Goal: Task Accomplishment & Management: Manage account settings

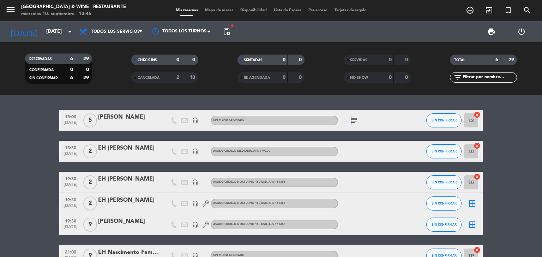
click at [351, 120] on icon "subject" at bounding box center [353, 120] width 8 height 8
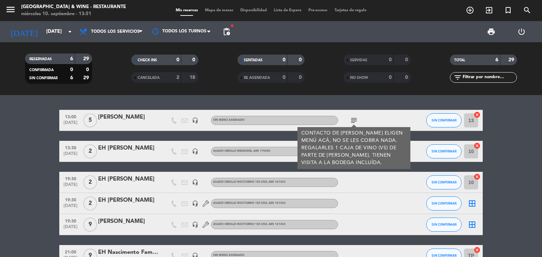
click at [44, 98] on div "13:00 [DATE] 5 [PERSON_NAME] headset_mic Sin menú asignado subject CONTACTO DE …" at bounding box center [271, 176] width 542 height 162
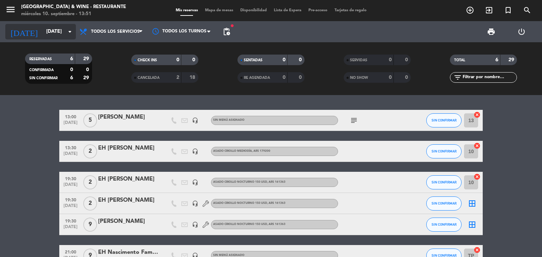
click at [44, 32] on input "[DATE]" at bounding box center [76, 31] width 67 height 13
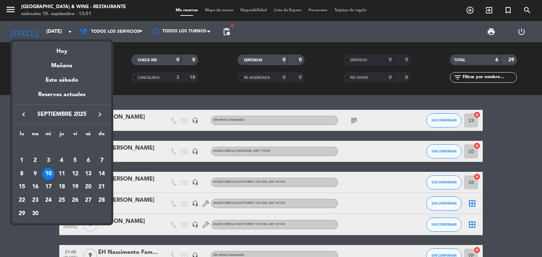
click at [103, 116] on icon "keyboard_arrow_right" at bounding box center [100, 114] width 8 height 8
click at [89, 199] on div "25" at bounding box center [88, 201] width 12 height 12
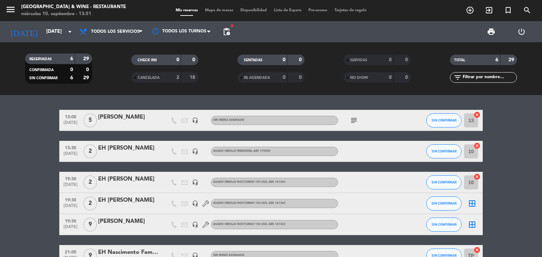
type input "[DATE]"
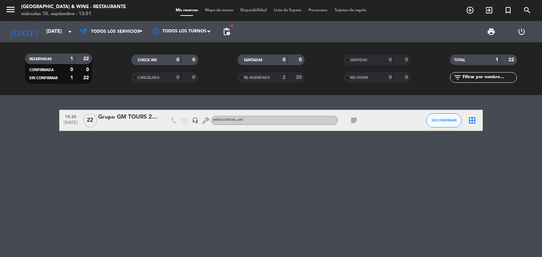
click at [354, 122] on icon "subject" at bounding box center [353, 120] width 8 height 8
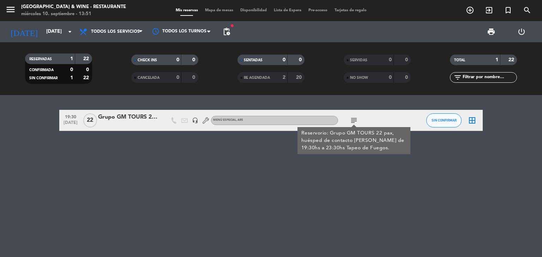
click at [437, 183] on div "19:30 [DATE] Grupo GM TOURS 22 pax headset_mic MENÚ ESPECIAL , ARS subject Rese…" at bounding box center [271, 176] width 542 height 162
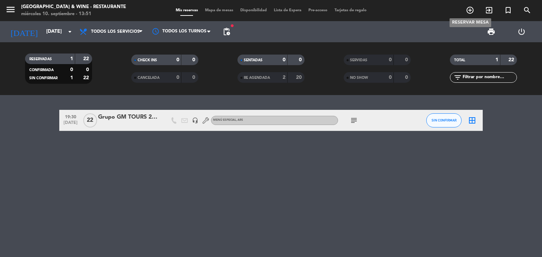
click at [472, 9] on icon "add_circle_outline" at bounding box center [470, 10] width 8 height 8
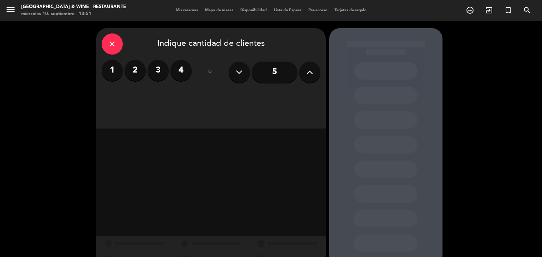
click at [317, 72] on button at bounding box center [309, 72] width 21 height 21
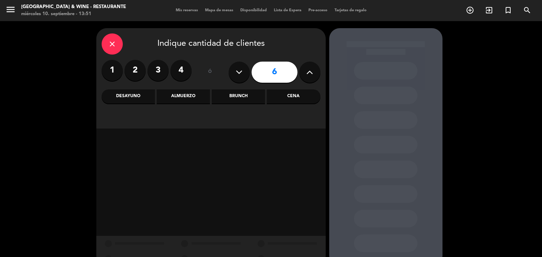
click at [186, 99] on div "Almuerzo" at bounding box center [183, 97] width 53 height 14
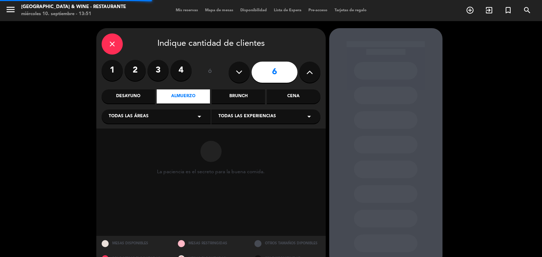
click at [162, 115] on div "Todas las áreas arrow_drop_down" at bounding box center [156, 117] width 109 height 14
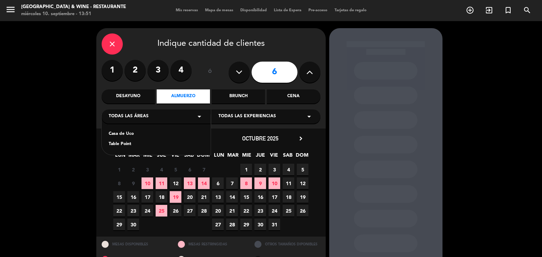
click at [128, 133] on div "Casa de Uco" at bounding box center [156, 134] width 95 height 7
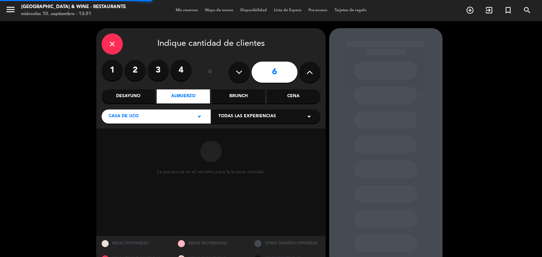
click at [231, 119] on span "Todas las experiencias" at bounding box center [246, 116] width 57 height 7
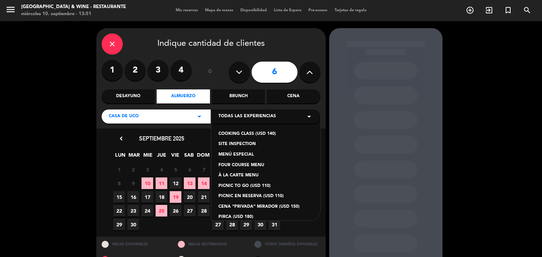
click at [243, 176] on div "À LA CARTE MENU" at bounding box center [265, 175] width 95 height 7
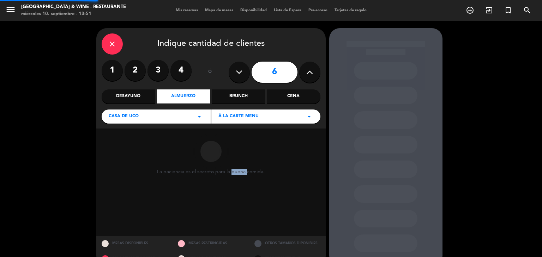
click at [243, 176] on circular-loader "La paciencia es el secreto para la buena comida." at bounding box center [211, 182] width 108 height 97
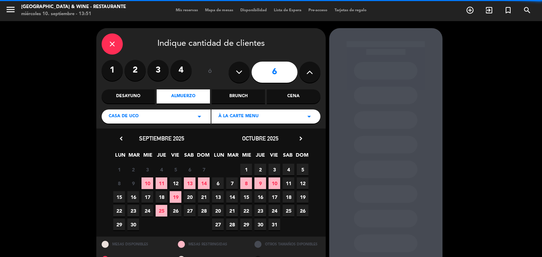
click at [253, 122] on div "À LA CARTE MENU arrow_drop_down" at bounding box center [265, 117] width 109 height 14
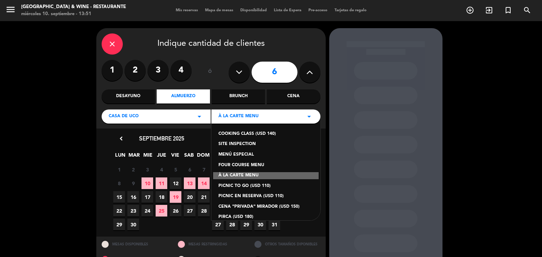
click at [248, 161] on div "COOKING CLASS (USD 140) SITE INSPECTION MENÚ ESPECIAL FOUR COURSE MENU À LA CAR…" at bounding box center [265, 168] width 109 height 106
click at [248, 164] on div "FOUR COURSE MENU" at bounding box center [265, 165] width 95 height 7
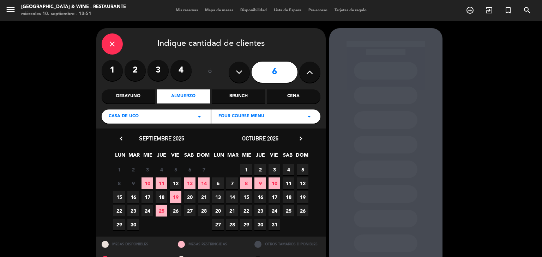
click at [289, 210] on span "25" at bounding box center [288, 211] width 12 height 12
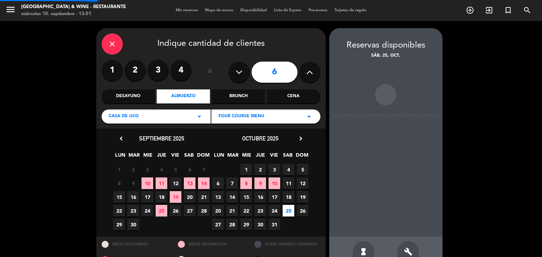
scroll to position [17, 0]
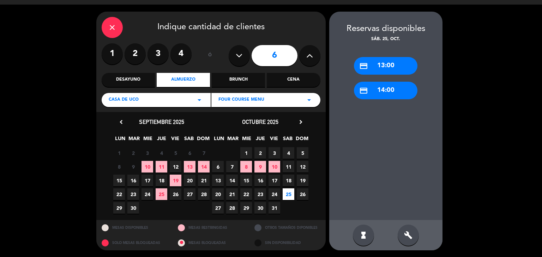
click at [383, 69] on div "credit_card 13:00" at bounding box center [385, 66] width 63 height 18
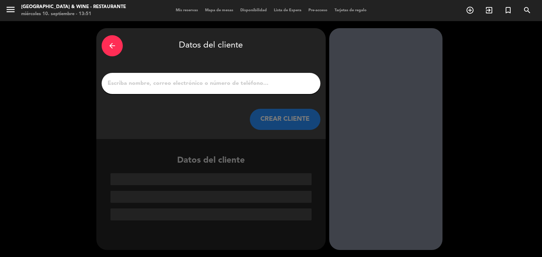
paste input "[PERSON_NAME]"
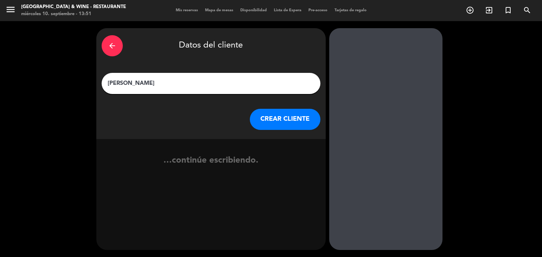
click at [234, 87] on input "[PERSON_NAME]" at bounding box center [211, 84] width 208 height 10
click at [109, 84] on input "[PERSON_NAME]" at bounding box center [211, 84] width 208 height 10
type input "EXT [PERSON_NAME]"
click at [281, 114] on button "CREAR CLIENTE" at bounding box center [285, 119] width 71 height 21
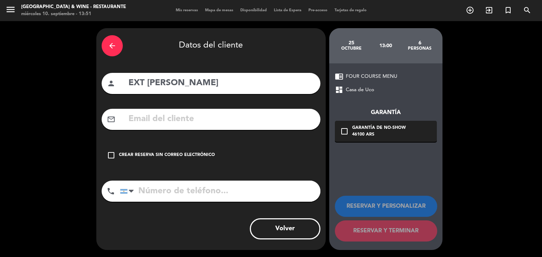
click at [215, 122] on input "text" at bounding box center [221, 119] width 187 height 14
click at [534, 128] on div "arrow_back Datos del cliente person EXT [PERSON_NAME] mail_outline check_box_ou…" at bounding box center [271, 139] width 542 height 236
click at [245, 120] on input "text" at bounding box center [221, 119] width 187 height 14
paste input "[PERSON_NAME][EMAIL_ADDRESS][PERSON_NAME][DOMAIN_NAME]"
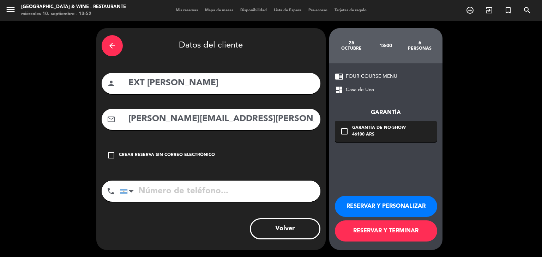
type input "[PERSON_NAME][EMAIL_ADDRESS][PERSON_NAME][DOMAIN_NAME]"
click at [174, 152] on div "Crear reserva sin correo electrónico" at bounding box center [167, 155] width 96 height 7
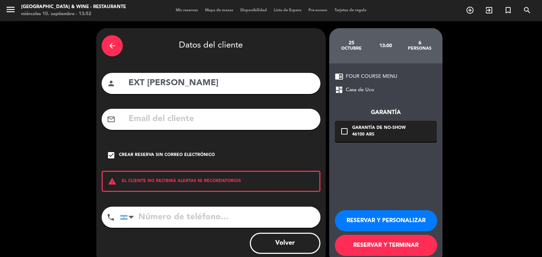
click at [199, 214] on input "tel" at bounding box center [220, 217] width 200 height 21
click at [175, 157] on div "Crear reserva sin correo electrónico" at bounding box center [167, 155] width 96 height 7
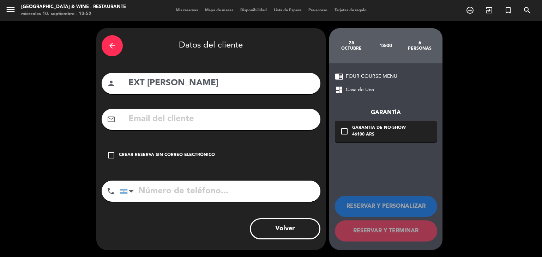
click at [187, 120] on input "text" at bounding box center [221, 119] width 187 height 14
paste input "[PERSON_NAME][EMAIL_ADDRESS][PERSON_NAME][DOMAIN_NAME]"
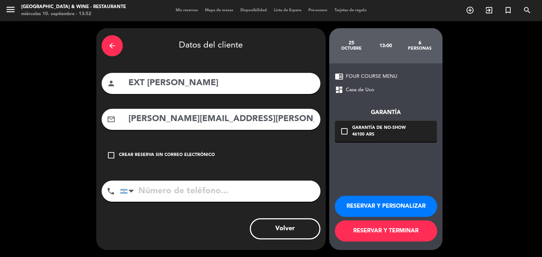
click at [169, 192] on input "tel" at bounding box center [220, 191] width 200 height 21
click at [135, 116] on input "[PERSON_NAME][EMAIL_ADDRESS][PERSON_NAME][DOMAIN_NAME]" at bounding box center [221, 119] width 187 height 14
type input "[PERSON_NAME][EMAIL_ADDRESS][PERSON_NAME][DOMAIN_NAME]"
click at [190, 197] on input "tel" at bounding box center [220, 191] width 200 height 21
click at [58, 154] on div "arrow_back Datos del cliente person EXT [PERSON_NAME] mail_outline [PERSON_NAME…" at bounding box center [271, 139] width 542 height 236
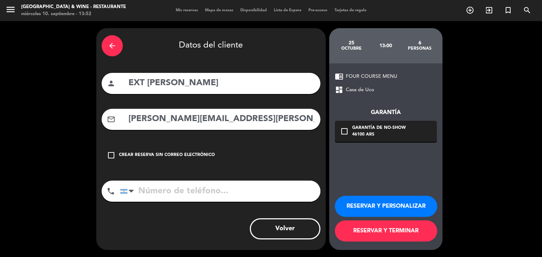
click at [159, 185] on input "tel" at bounding box center [220, 191] width 200 height 21
paste input "[PHONE_NUMBER]"
type input "[PHONE_NUMBER]"
click at [390, 203] on button "RESERVAR Y PERSONALIZAR" at bounding box center [386, 206] width 102 height 21
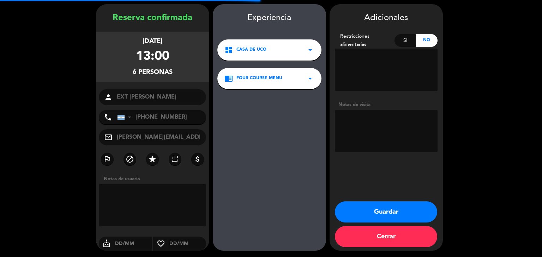
scroll to position [24, 0]
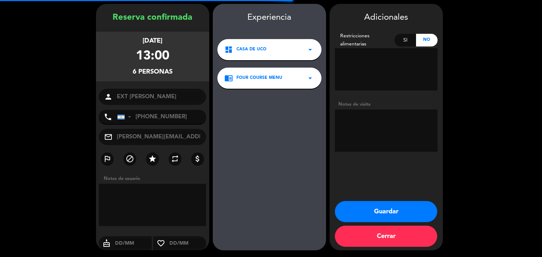
click at [353, 65] on textarea at bounding box center [386, 69] width 103 height 42
click at [511, 186] on booking-confirmed "Reserva confirmada [DATE] 13:00 6 personas person EXT [PERSON_NAME] phone [GEOG…" at bounding box center [271, 127] width 528 height 247
click at [366, 59] on textarea at bounding box center [386, 69] width 103 height 42
click at [391, 119] on textarea at bounding box center [386, 131] width 103 height 42
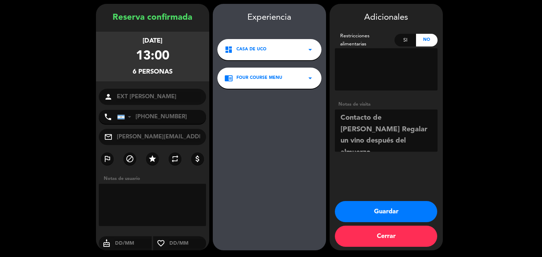
type textarea "Contacto de [PERSON_NAME] Regalar un vino después del almuerzo."
click at [175, 198] on textarea at bounding box center [153, 205] width 108 height 42
click at [392, 207] on button "Guardar" at bounding box center [386, 211] width 102 height 21
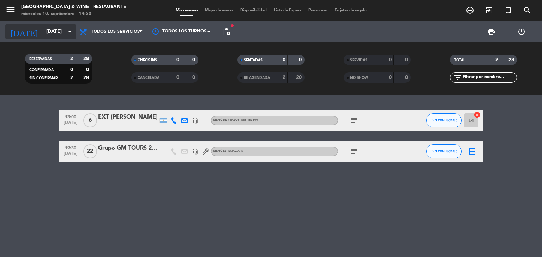
click at [48, 34] on input "[DATE]" at bounding box center [76, 31] width 67 height 13
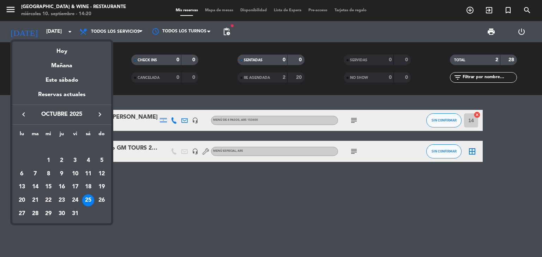
click at [298, 101] on div at bounding box center [271, 128] width 542 height 257
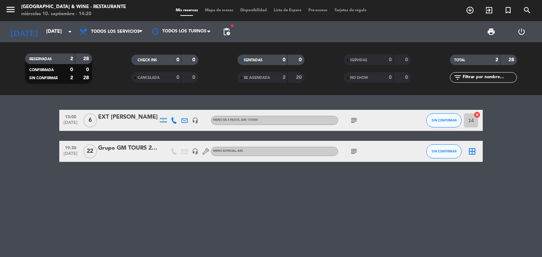
click at [352, 122] on icon "subject" at bounding box center [353, 120] width 8 height 8
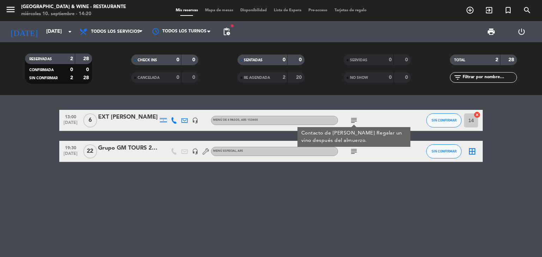
click at [352, 122] on icon "subject" at bounding box center [353, 120] width 8 height 8
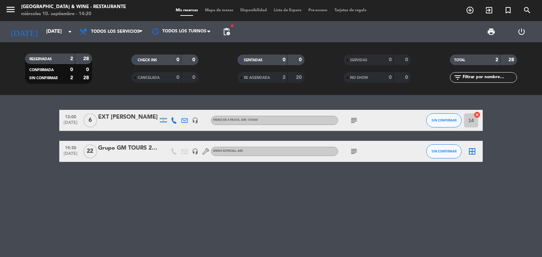
click at [351, 154] on icon "subject" at bounding box center [353, 151] width 8 height 8
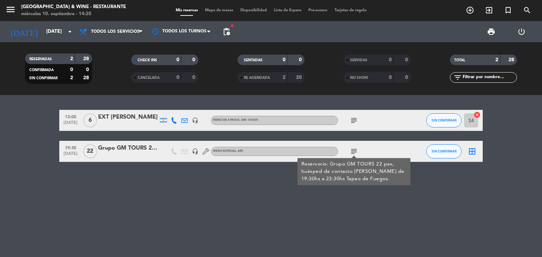
drag, startPoint x: 353, startPoint y: 153, endPoint x: 351, endPoint y: 136, distance: 17.0
click at [353, 152] on icon "subject" at bounding box center [353, 151] width 8 height 8
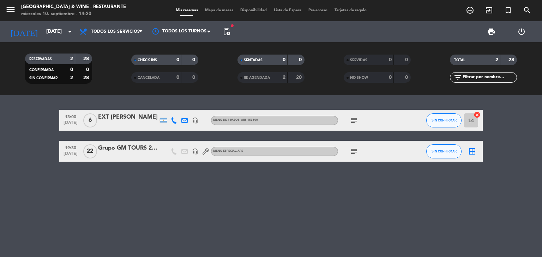
click at [355, 118] on icon "subject" at bounding box center [353, 120] width 8 height 8
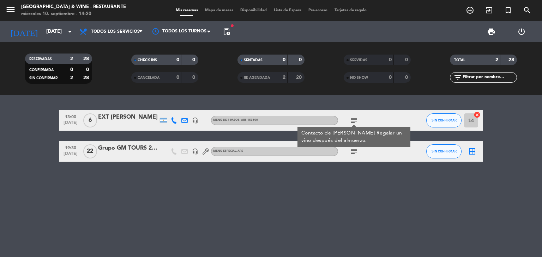
click at [352, 124] on div at bounding box center [353, 125] width 5 height 2
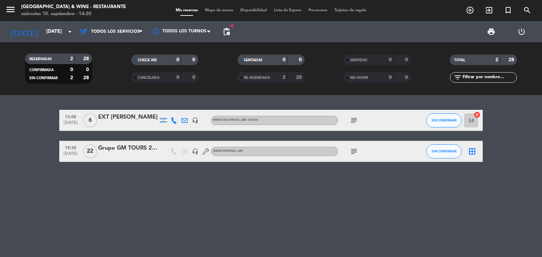
click at [354, 150] on icon "subject" at bounding box center [353, 151] width 8 height 8
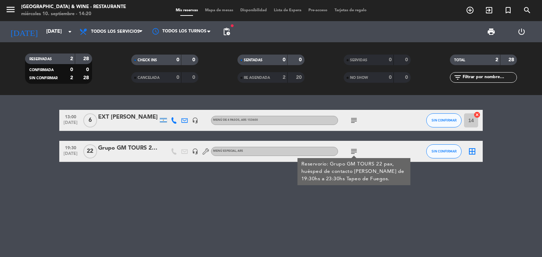
click at [354, 150] on icon "subject" at bounding box center [353, 151] width 8 height 8
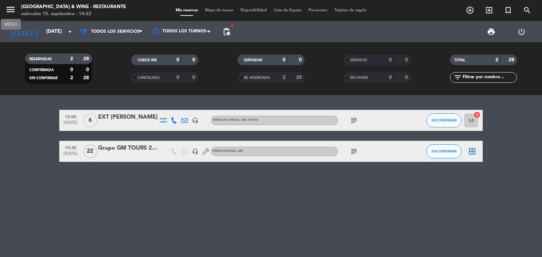
drag, startPoint x: 12, startPoint y: 6, endPoint x: 23, endPoint y: 19, distance: 16.5
click at [13, 6] on icon "menu" at bounding box center [10, 9] width 11 height 11
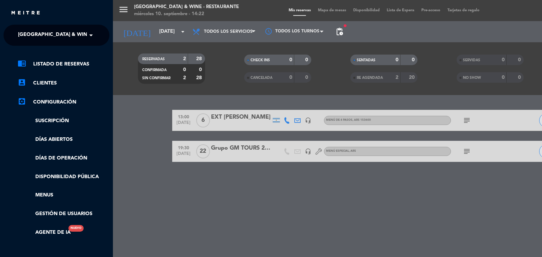
click at [69, 39] on span "[GEOGRAPHIC_DATA] & Wine - Restaurante" at bounding box center [74, 35] width 112 height 15
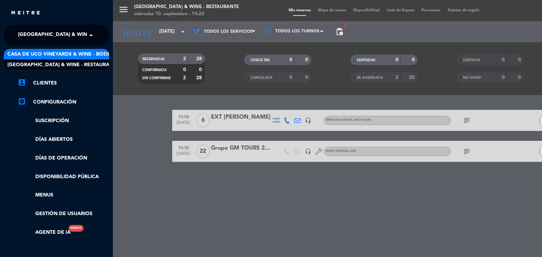
click at [75, 54] on span "Casa de Uco Vineyards & Wine - Bodega" at bounding box center [62, 54] width 110 height 8
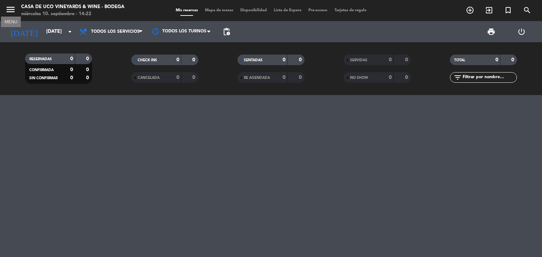
click at [13, 13] on icon "menu" at bounding box center [10, 9] width 11 height 11
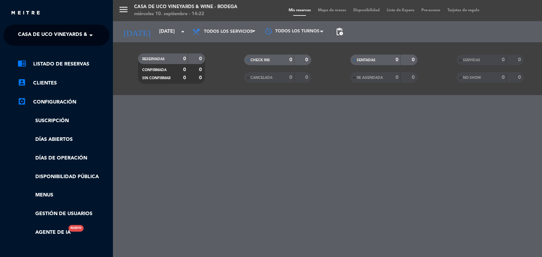
click at [62, 35] on span "Casa de Uco Vineyards & Wine - Bodega" at bounding box center [73, 35] width 110 height 15
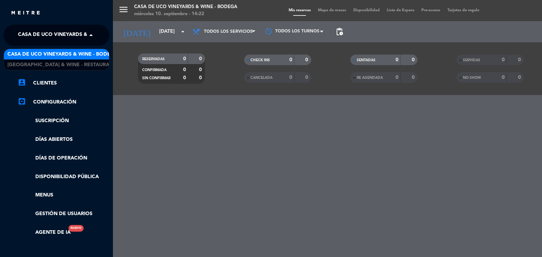
click at [70, 53] on span "Casa de Uco Vineyards & Wine - Bodega" at bounding box center [62, 54] width 110 height 8
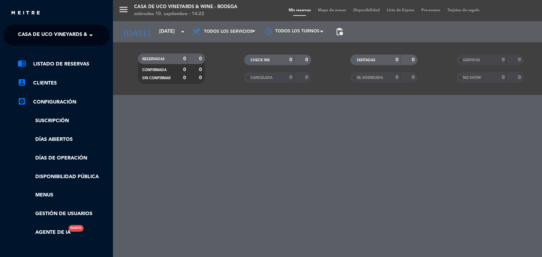
click at [135, 32] on div "menu Casa de Uco Vineyards & Wine - Bodega [DATE] 10. septiembre - 14:22 Mis re…" at bounding box center [384, 128] width 542 height 257
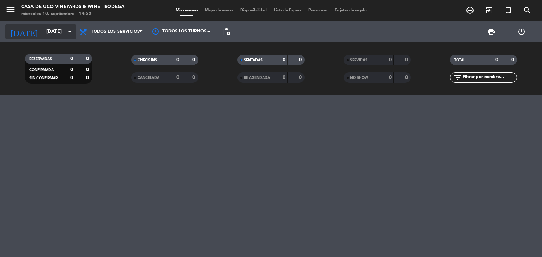
click at [61, 30] on input "[DATE]" at bounding box center [76, 31] width 67 height 13
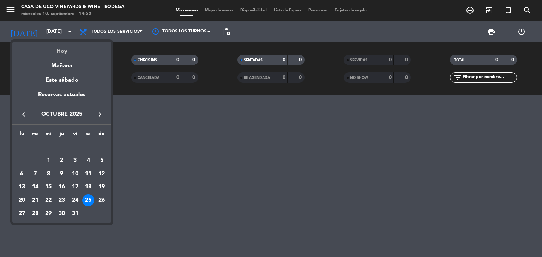
click at [59, 50] on div "Hoy" at bounding box center [61, 49] width 99 height 14
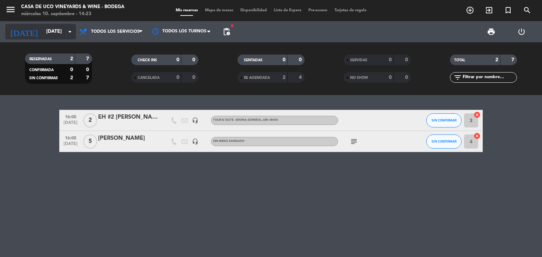
click at [69, 35] on icon "arrow_drop_down" at bounding box center [70, 32] width 8 height 8
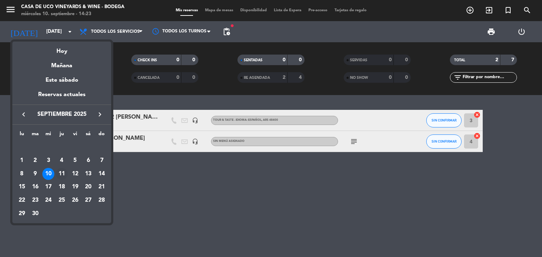
click at [62, 175] on div "11" at bounding box center [62, 174] width 12 height 12
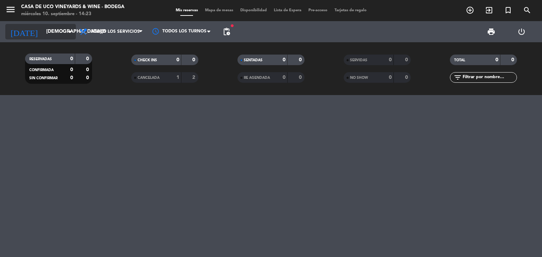
click at [65, 31] on input "[DEMOGRAPHIC_DATA][DATE]" at bounding box center [76, 31] width 67 height 13
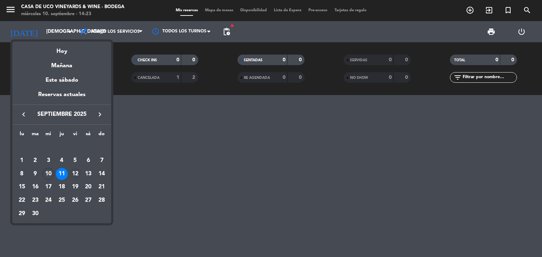
click at [78, 172] on div "12" at bounding box center [75, 174] width 12 height 12
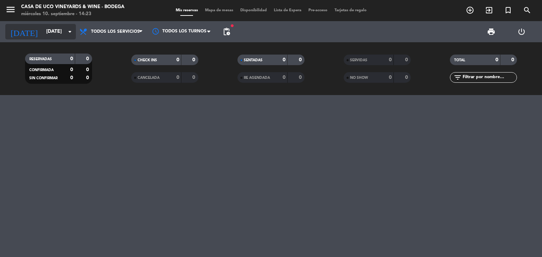
click at [52, 34] on input "[DATE]" at bounding box center [76, 31] width 67 height 13
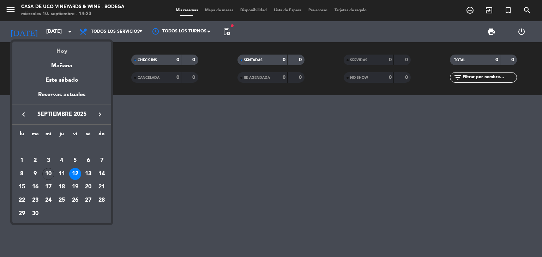
click at [59, 54] on div "Hoy" at bounding box center [61, 49] width 99 height 14
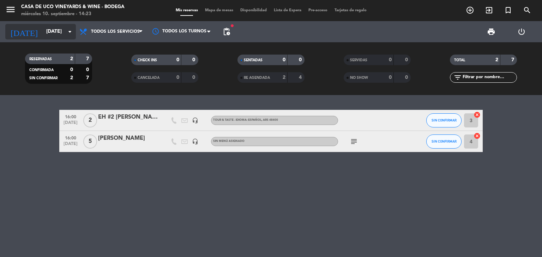
click at [61, 28] on input "[DATE]" at bounding box center [76, 31] width 67 height 13
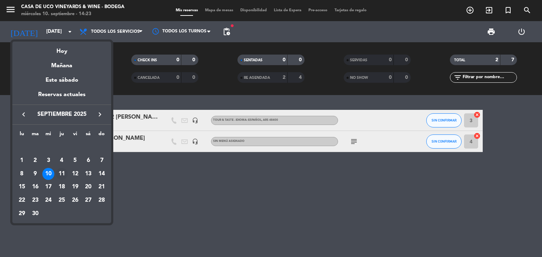
click at [62, 175] on div "11" at bounding box center [62, 174] width 12 height 12
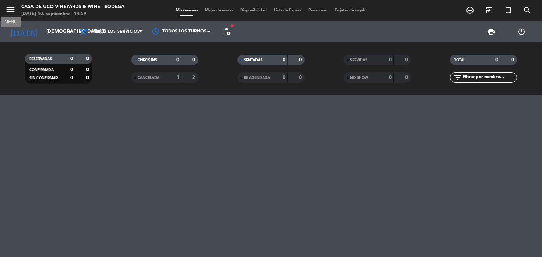
click at [10, 9] on icon "menu" at bounding box center [10, 9] width 11 height 11
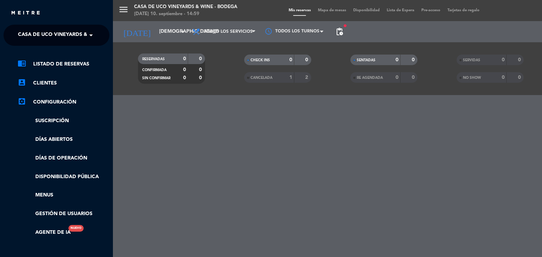
click at [64, 31] on span "Casa de Uco Vineyards & Wine - Bodega" at bounding box center [73, 35] width 110 height 15
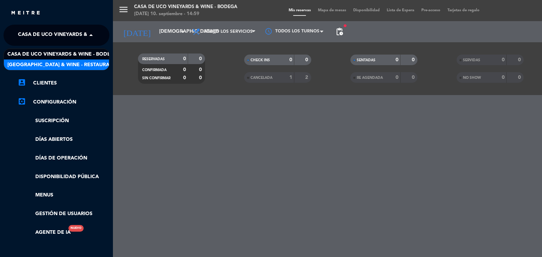
click at [79, 63] on span "[GEOGRAPHIC_DATA] & Wine - Restaurante" at bounding box center [63, 65] width 112 height 8
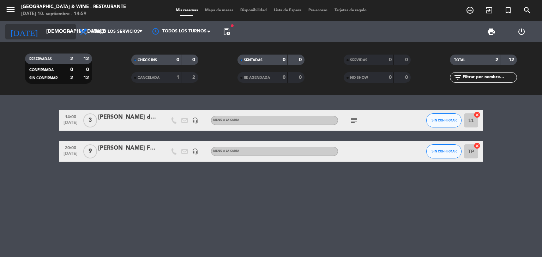
click at [51, 38] on div "[DATE] [DATE] arrow_drop_down" at bounding box center [40, 32] width 71 height 16
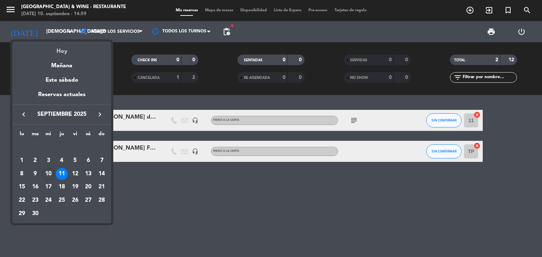
click at [71, 49] on div "Hoy" at bounding box center [61, 49] width 99 height 14
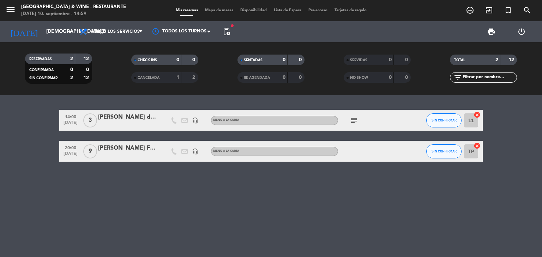
type input "[DATE]"
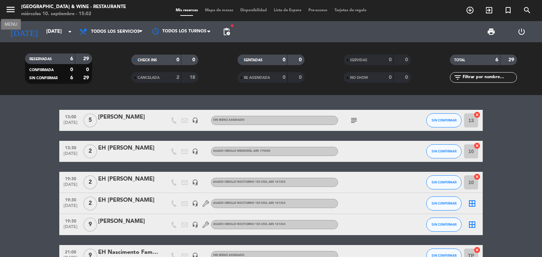
drag, startPoint x: 11, startPoint y: 6, endPoint x: 14, endPoint y: 13, distance: 7.3
click at [14, 13] on icon "menu" at bounding box center [10, 9] width 11 height 11
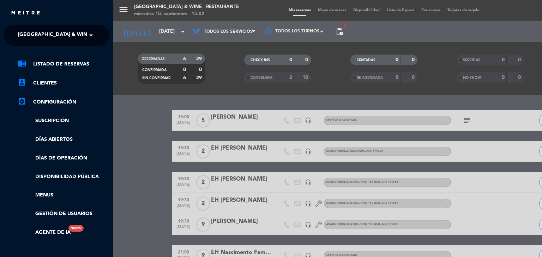
click at [14, 13] on img at bounding box center [26, 13] width 30 height 5
drag, startPoint x: 26, startPoint y: 69, endPoint x: 11, endPoint y: 183, distance: 114.9
click at [11, 183] on div "chrome_reader_mode Listado de Reservas account_box Clientes settings_applicatio…" at bounding box center [56, 152] width 116 height 212
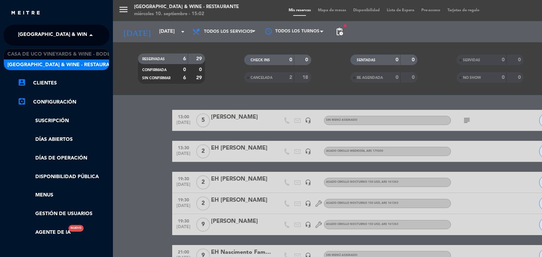
click at [80, 30] on span "[GEOGRAPHIC_DATA] & Wine - Restaurante" at bounding box center [74, 35] width 112 height 15
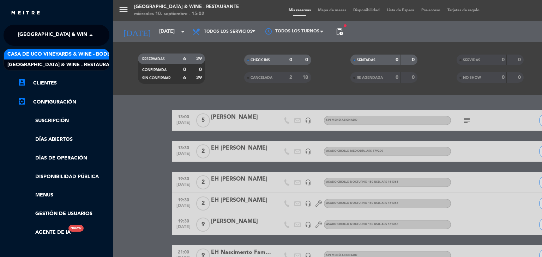
click at [81, 53] on span "Casa de Uco Vineyards & Wine - Bodega" at bounding box center [62, 54] width 110 height 8
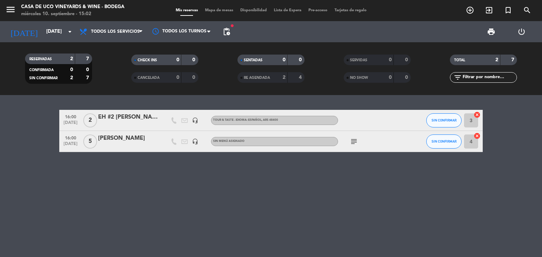
click at [353, 145] on icon "subject" at bounding box center [353, 142] width 8 height 8
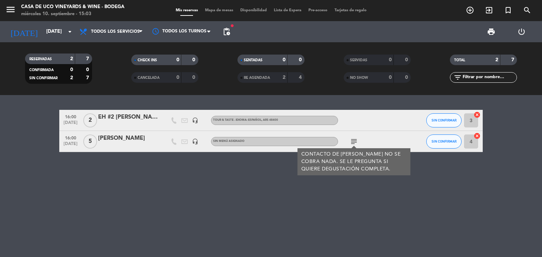
click at [284, 184] on div "16:00 [DATE] 2 EH #2 [PERSON_NAME] headset_mic TOUR & TASTE - IDIOMA: ESPAÑOL ,…" at bounding box center [271, 176] width 542 height 162
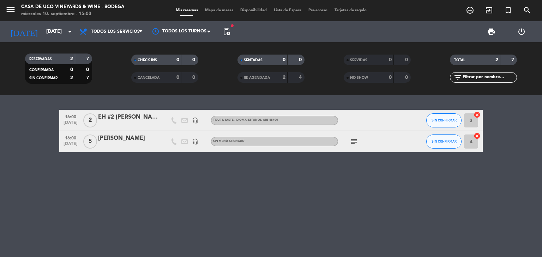
click at [355, 141] on icon "subject" at bounding box center [353, 142] width 8 height 8
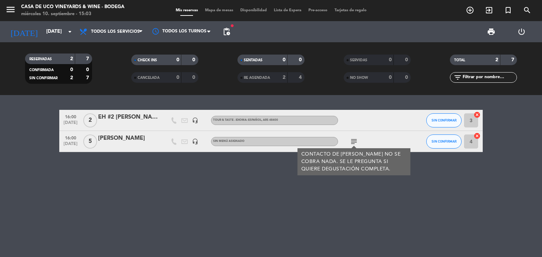
click at [66, 143] on span "[DATE]" at bounding box center [71, 146] width 18 height 8
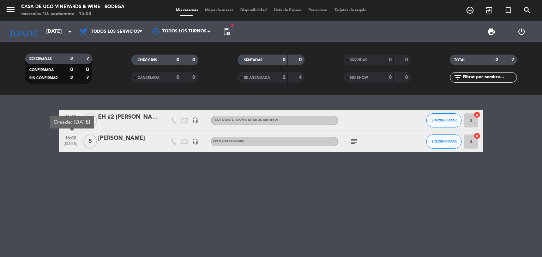
click at [124, 169] on div "16:00 [DATE] 2 EH #2 [PERSON_NAME] headset_mic TOUR & TASTE - IDIOMA: ESPAÑOL ,…" at bounding box center [271, 176] width 542 height 162
click at [354, 142] on icon "subject" at bounding box center [353, 142] width 8 height 8
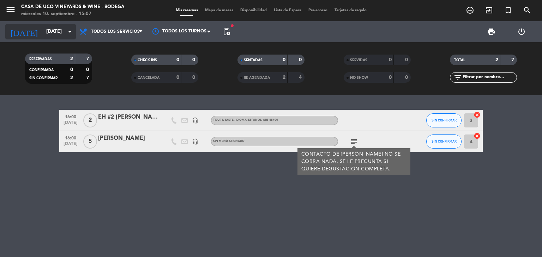
click at [43, 31] on input "[DATE]" at bounding box center [76, 31] width 67 height 13
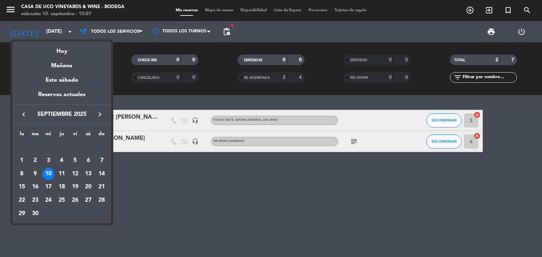
click at [9, 8] on div at bounding box center [271, 128] width 542 height 257
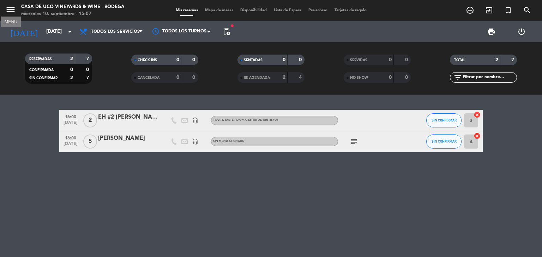
click at [9, 8] on icon "menu" at bounding box center [10, 9] width 11 height 11
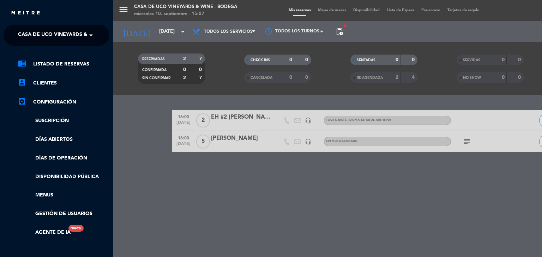
click at [30, 38] on span "Casa de Uco Vineyards & Wine - Bodega" at bounding box center [73, 35] width 110 height 15
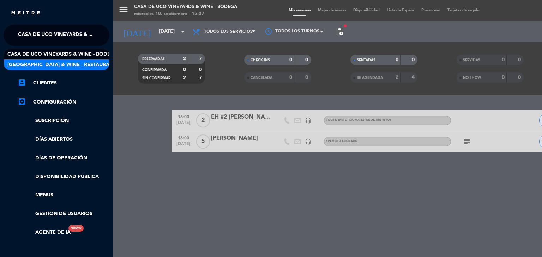
click at [44, 65] on span "[GEOGRAPHIC_DATA] & Wine - Restaurante" at bounding box center [63, 65] width 112 height 8
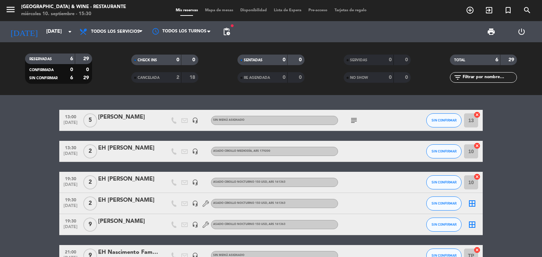
click at [351, 119] on icon "subject" at bounding box center [353, 120] width 8 height 8
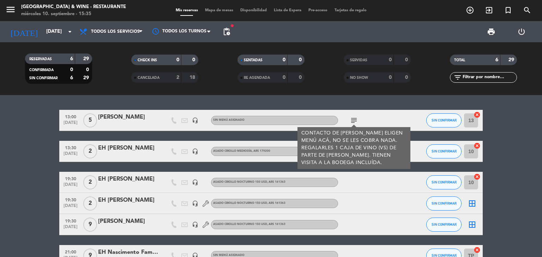
click at [508, 121] on bookings-row "13:00 [DATE] 5 [PERSON_NAME] headset_mic Sin menú asignado subject CONTACTO DE …" at bounding box center [271, 188] width 542 height 157
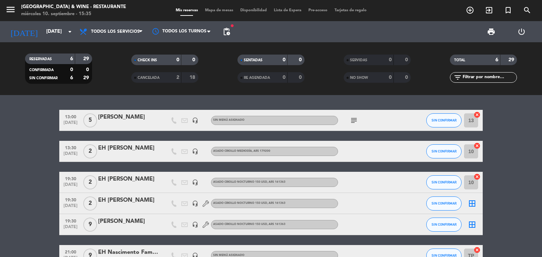
click at [75, 150] on span "13:30" at bounding box center [71, 148] width 18 height 8
click at [147, 148] on div "EH [PERSON_NAME]" at bounding box center [128, 148] width 60 height 9
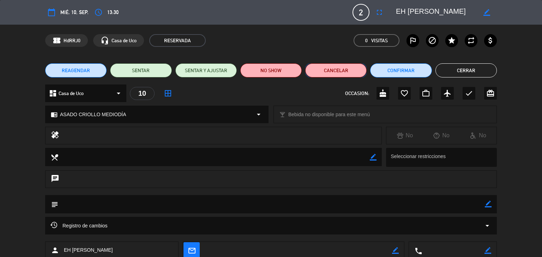
click at [326, 72] on button "Cancelar" at bounding box center [335, 70] width 61 height 14
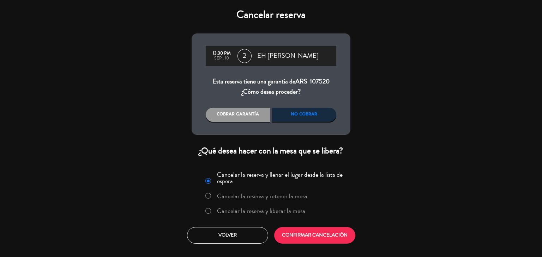
click at [297, 122] on div "No cobrar" at bounding box center [304, 115] width 65 height 14
click at [220, 220] on div "Cancelar la reserva y llenar el lugar desde la lista de espera Cancelar la rese…" at bounding box center [271, 194] width 150 height 51
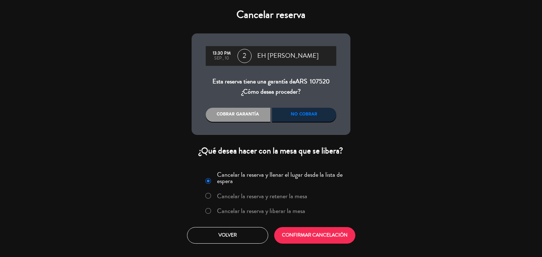
click at [208, 213] on input "Cancelar la reserva y liberar la mesa" at bounding box center [207, 210] width 5 height 5
radio input "true"
click at [297, 240] on button "CONFIRMAR CANCELACIÓN" at bounding box center [314, 235] width 81 height 17
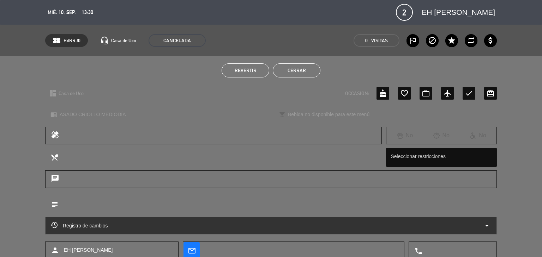
click at [301, 72] on button "Cerrar" at bounding box center [297, 70] width 48 height 14
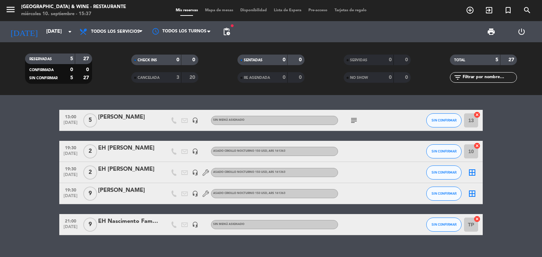
click at [20, 151] on bookings-row "13:00 [DATE] 5 [PERSON_NAME] headset_mic Sin menú asignado subject SIN CONFIRMA…" at bounding box center [271, 173] width 542 height 126
click at [115, 222] on div "EH Nascimento Family" at bounding box center [128, 221] width 60 height 9
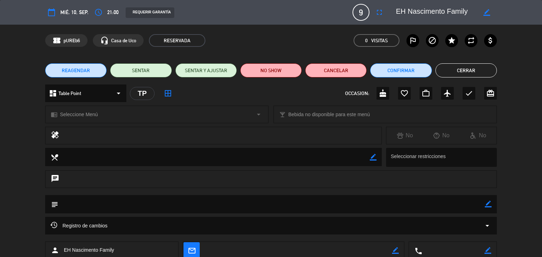
click at [461, 66] on button "Cerrar" at bounding box center [465, 70] width 61 height 14
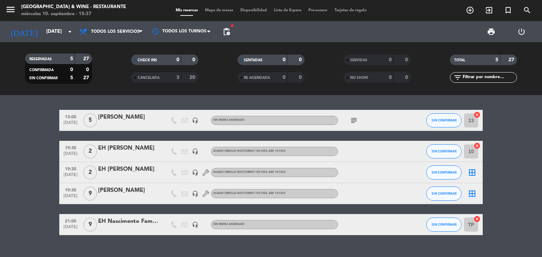
click at [120, 221] on div "EH Nascimento Family" at bounding box center [128, 221] width 60 height 9
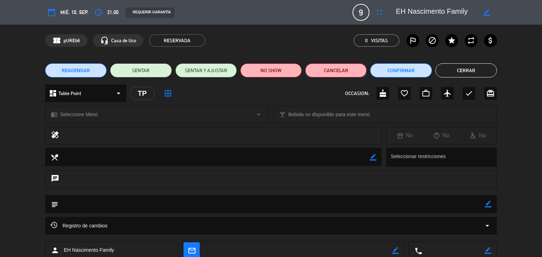
click at [333, 71] on button "Cancelar" at bounding box center [335, 70] width 61 height 14
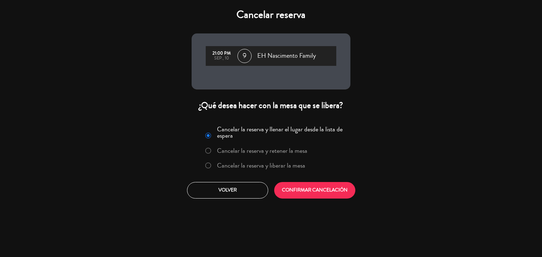
click at [209, 166] on input "Cancelar la reserva y liberar la mesa" at bounding box center [207, 165] width 5 height 5
radio input "true"
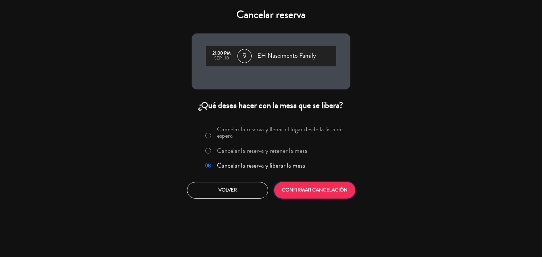
click at [314, 189] on button "CONFIRMAR CANCELACIÓN" at bounding box center [314, 190] width 81 height 17
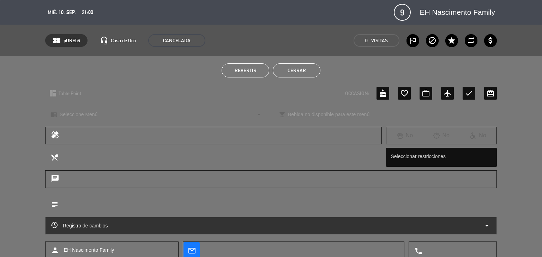
click at [288, 71] on button "Cerrar" at bounding box center [297, 70] width 48 height 14
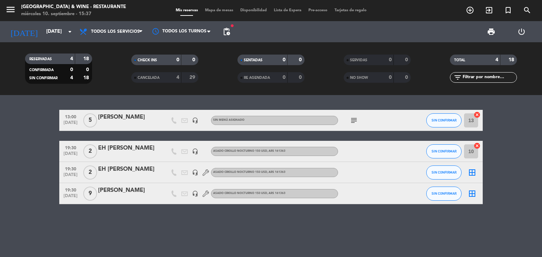
click at [197, 221] on div "13:00 [DATE] 5 [PERSON_NAME] headset_mic Sin menú asignado subject SIN CONFIRMA…" at bounding box center [271, 176] width 542 height 162
click at [363, 121] on div "subject" at bounding box center [369, 120] width 63 height 21
click at [353, 122] on icon "subject" at bounding box center [353, 120] width 8 height 8
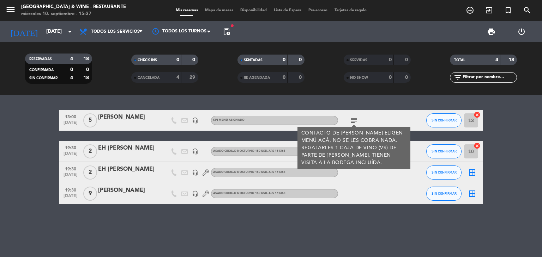
click at [353, 122] on icon "subject" at bounding box center [353, 120] width 8 height 8
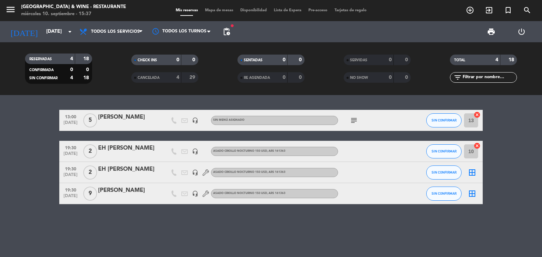
click at [352, 122] on icon "subject" at bounding box center [353, 120] width 8 height 8
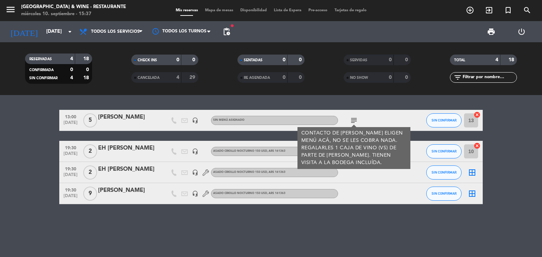
click at [341, 218] on div "13:00 [DATE] 5 [PERSON_NAME] headset_mic Sin menú asignado subject CONTACTO DE …" at bounding box center [271, 176] width 542 height 162
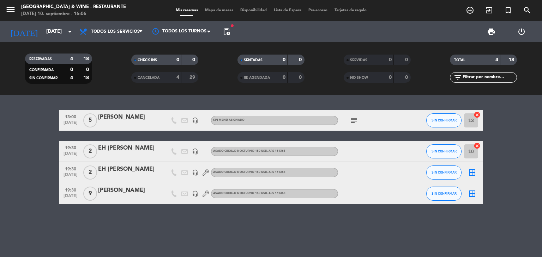
click at [350, 116] on icon "subject" at bounding box center [353, 120] width 8 height 8
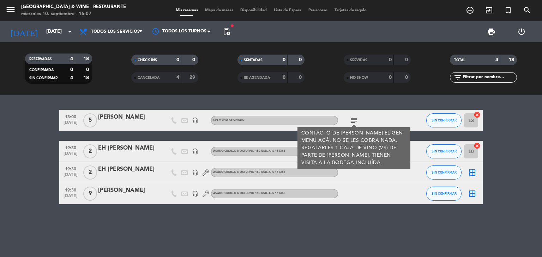
click at [351, 119] on icon "subject" at bounding box center [353, 120] width 8 height 8
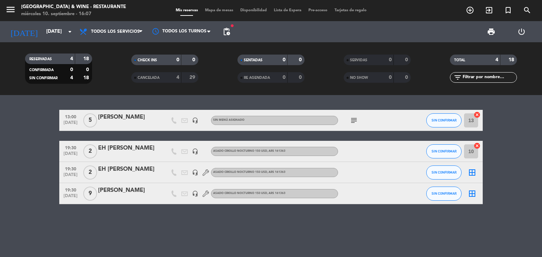
click at [361, 220] on div "13:00 [DATE] 5 [PERSON_NAME] headset_mic Sin menú asignado subject SIN CONFIRMA…" at bounding box center [271, 176] width 542 height 162
